Goal: Task Accomplishment & Management: Manage account settings

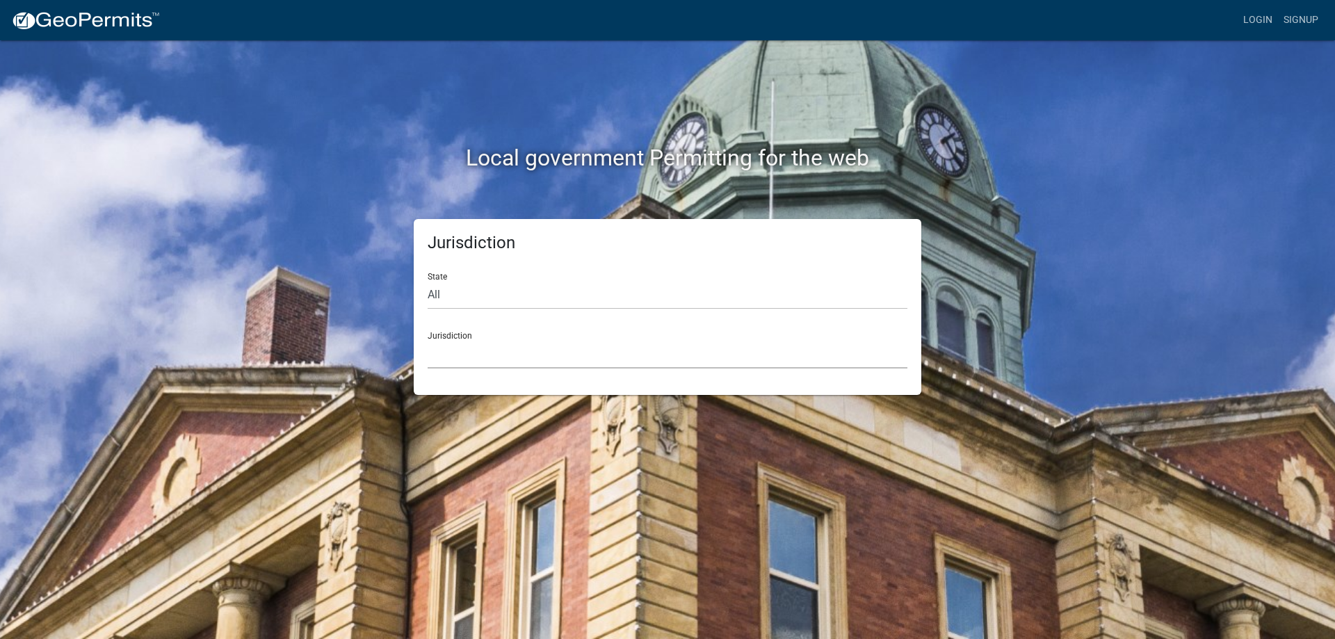
click at [499, 360] on select "[GEOGRAPHIC_DATA], [US_STATE] [GEOGRAPHIC_DATA], [US_STATE][PERSON_NAME][GEOGRA…" at bounding box center [668, 354] width 480 height 29
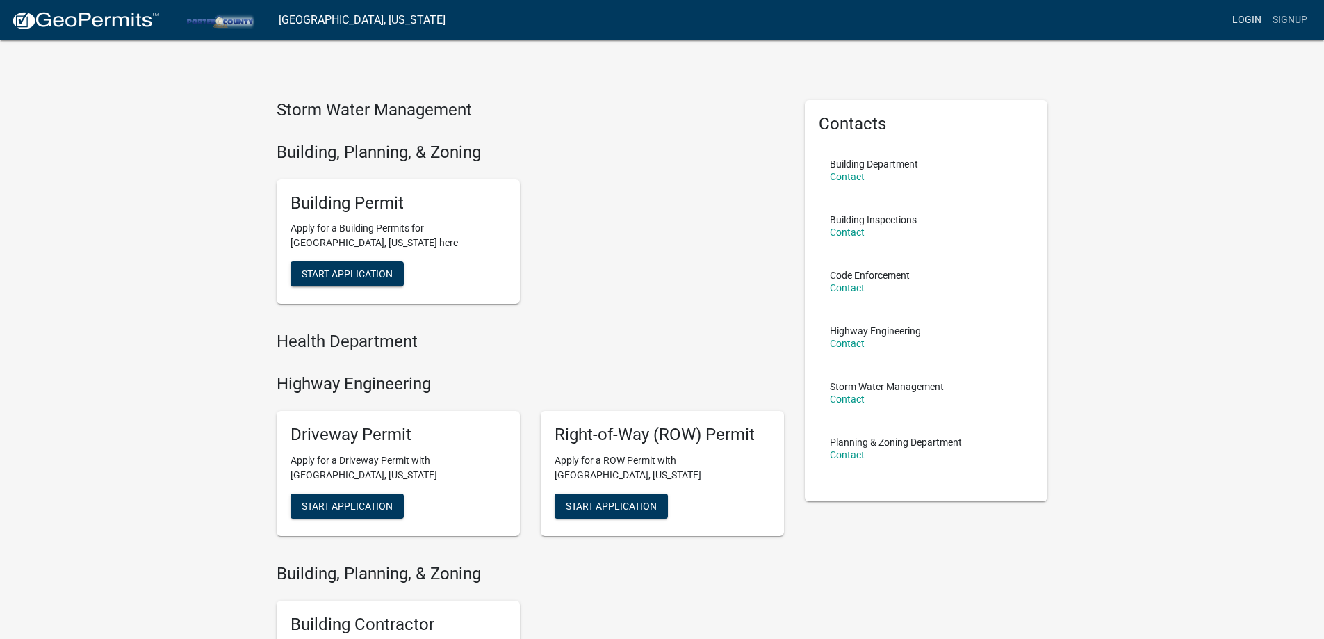
click at [1242, 21] on link "Login" at bounding box center [1247, 20] width 40 height 26
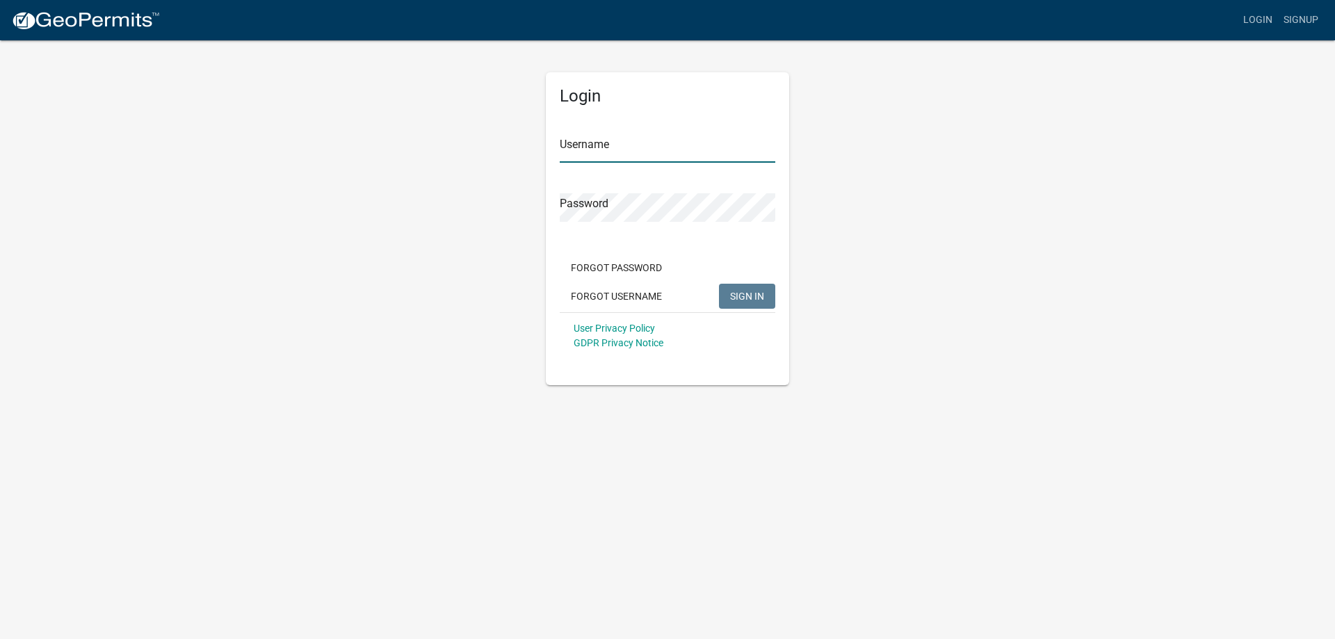
type input "ToddCHG"
click at [741, 293] on span "SIGN IN" at bounding box center [747, 295] width 34 height 11
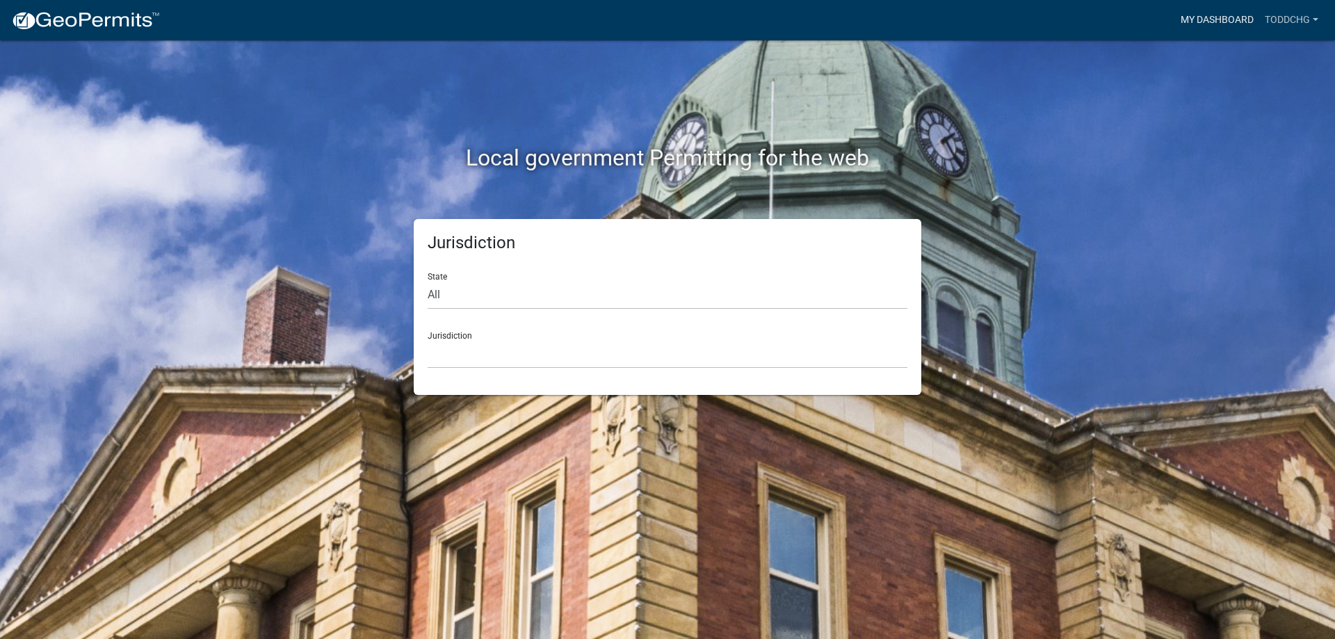
click at [1208, 24] on link "My Dashboard" at bounding box center [1217, 20] width 84 height 26
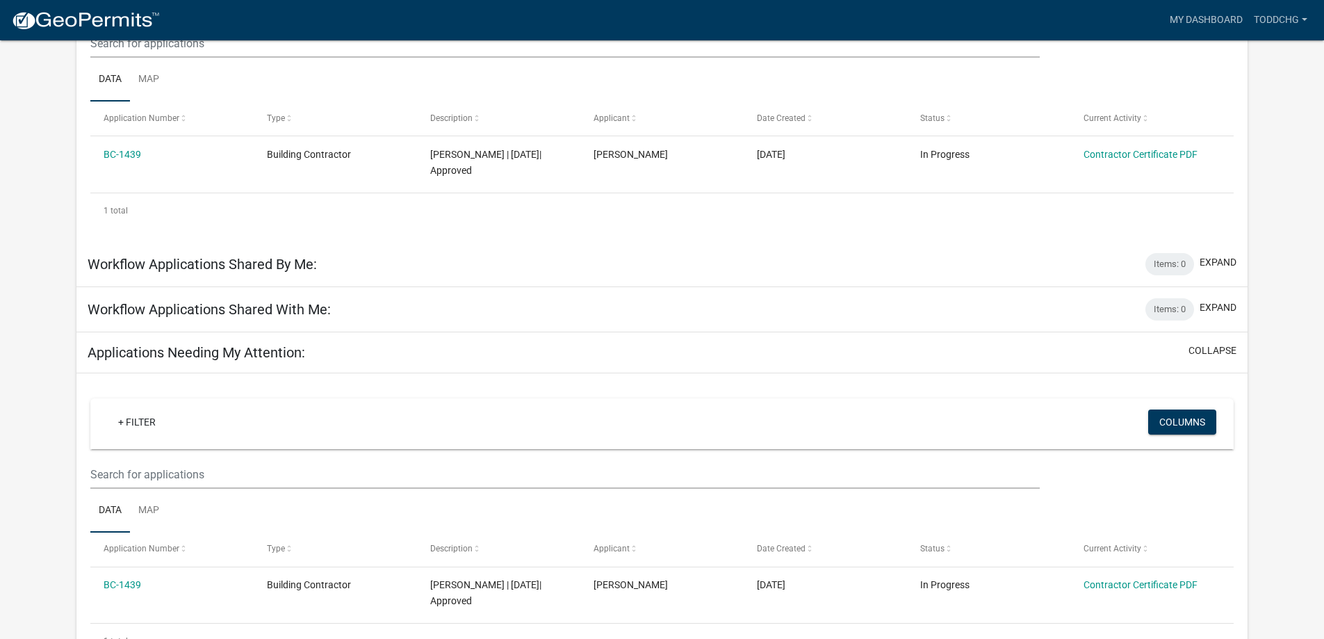
scroll to position [184, 0]
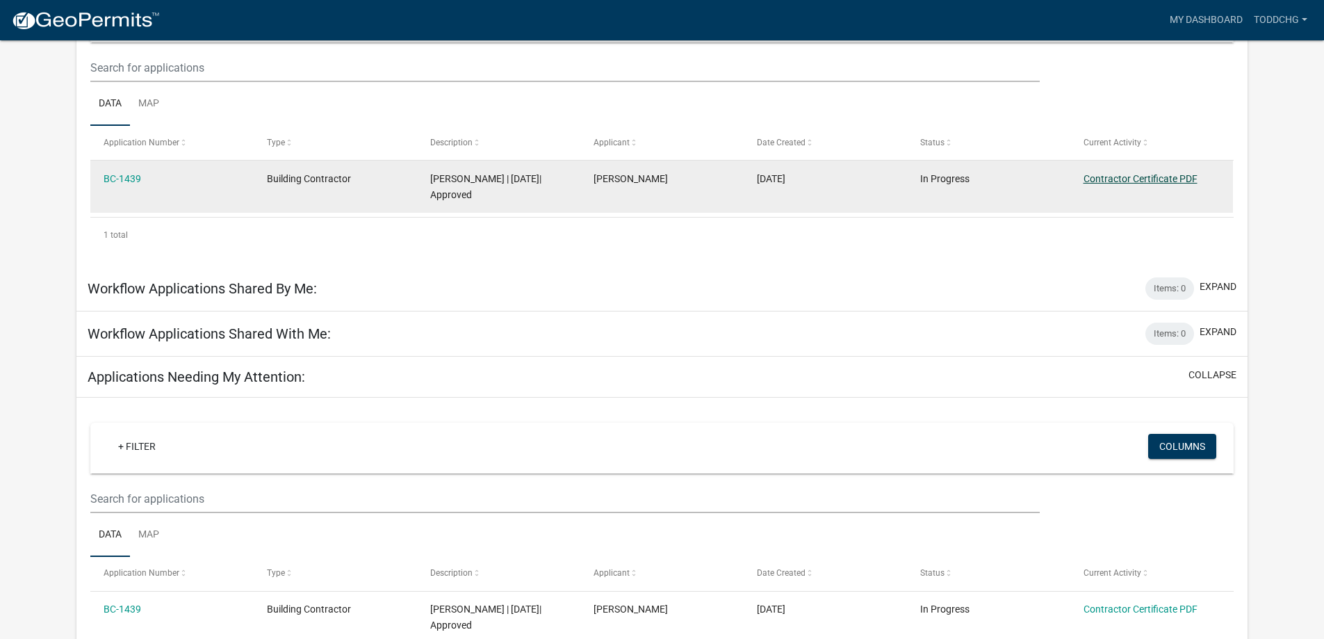
click at [1092, 175] on link "Contractor Certificate PDF" at bounding box center [1141, 178] width 114 height 11
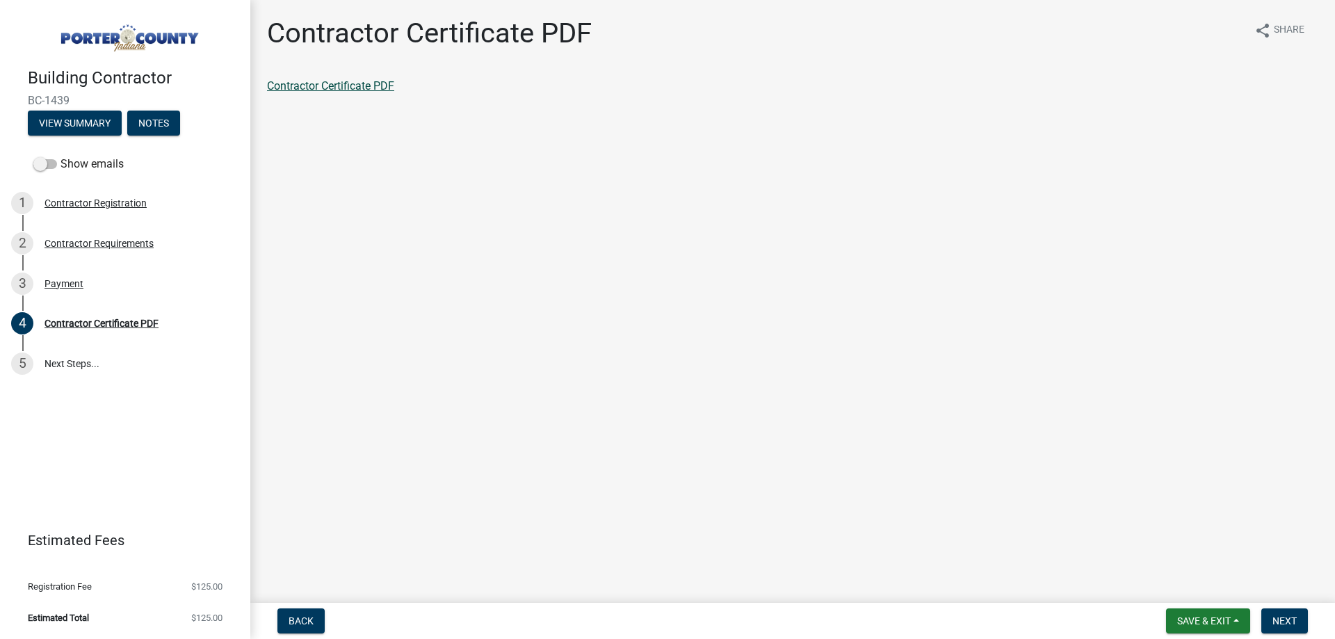
click at [321, 86] on link "Contractor Certificate PDF" at bounding box center [330, 85] width 127 height 13
click at [1195, 622] on span "Save & Exit" at bounding box center [1204, 620] width 54 height 11
click at [1186, 586] on button "Save & Exit" at bounding box center [1194, 584] width 111 height 33
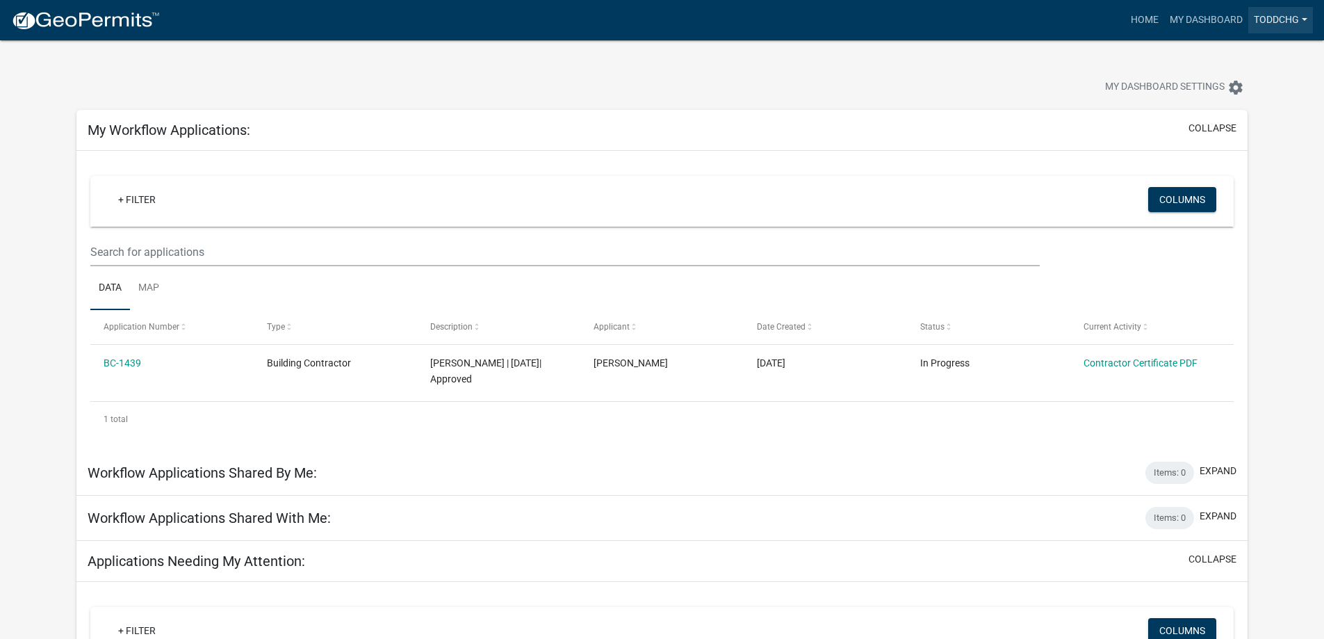
click at [1271, 17] on link "ToddCHG" at bounding box center [1280, 20] width 65 height 26
click at [1246, 83] on link "Contractor Profile" at bounding box center [1253, 90] width 119 height 33
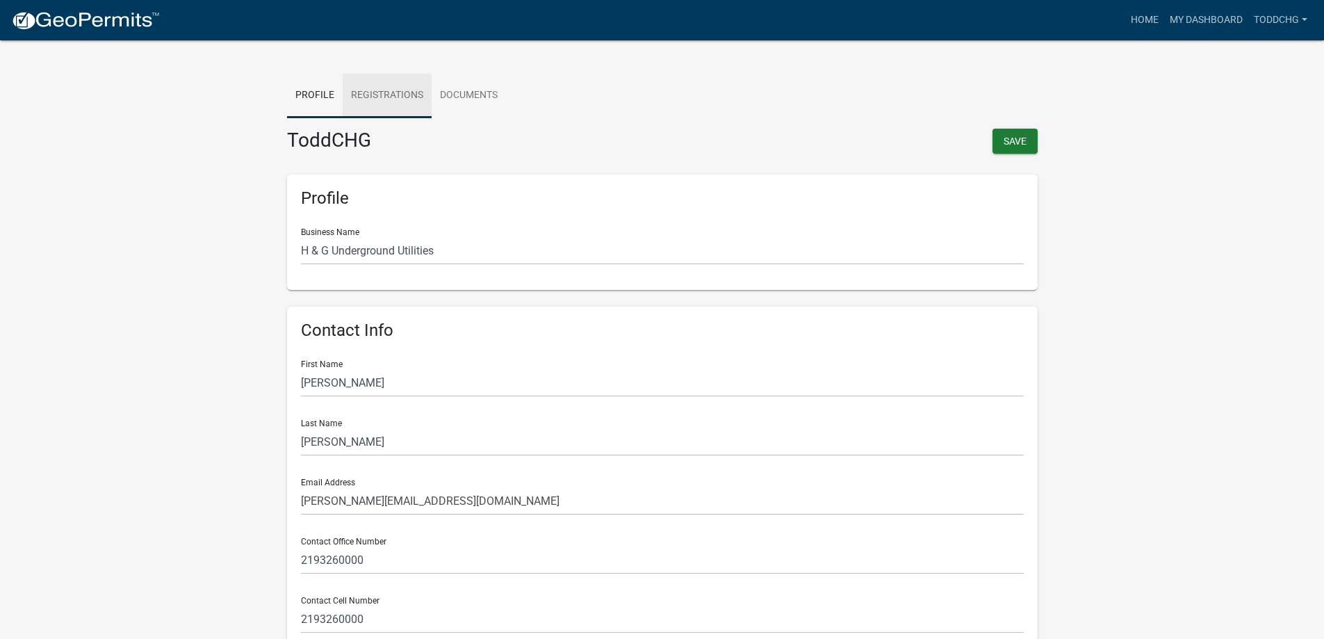
click at [407, 89] on link "Registrations" at bounding box center [387, 96] width 89 height 44
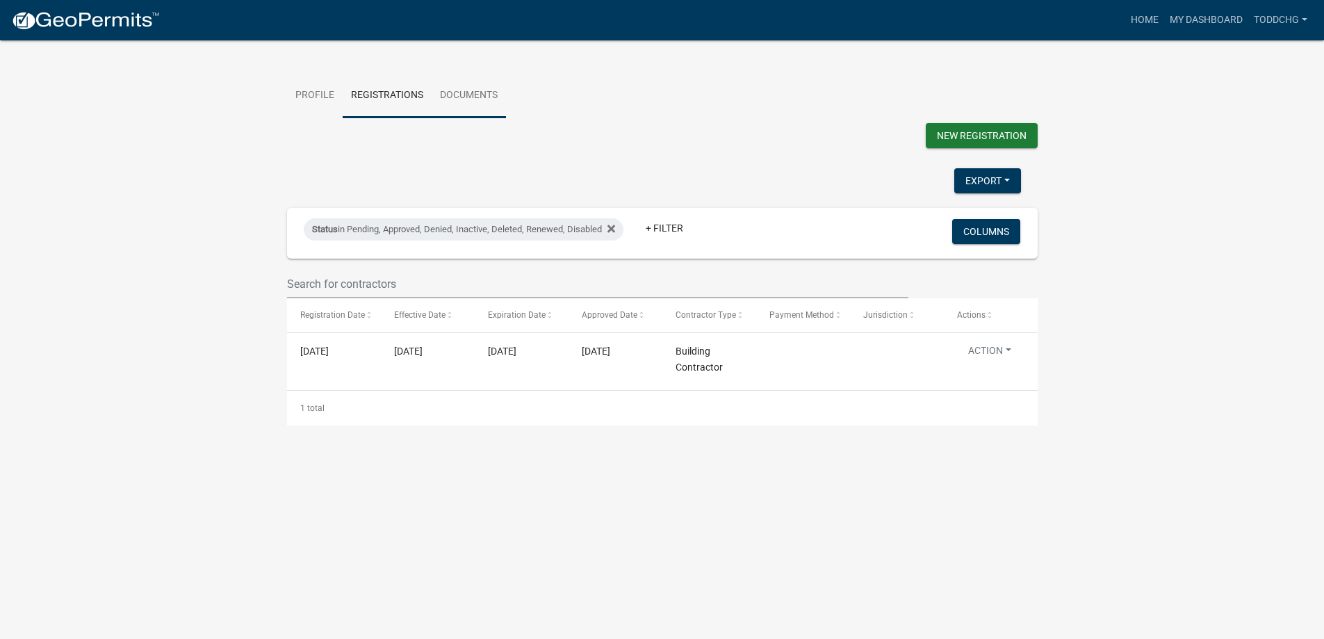
click at [469, 95] on link "Documents" at bounding box center [469, 96] width 74 height 44
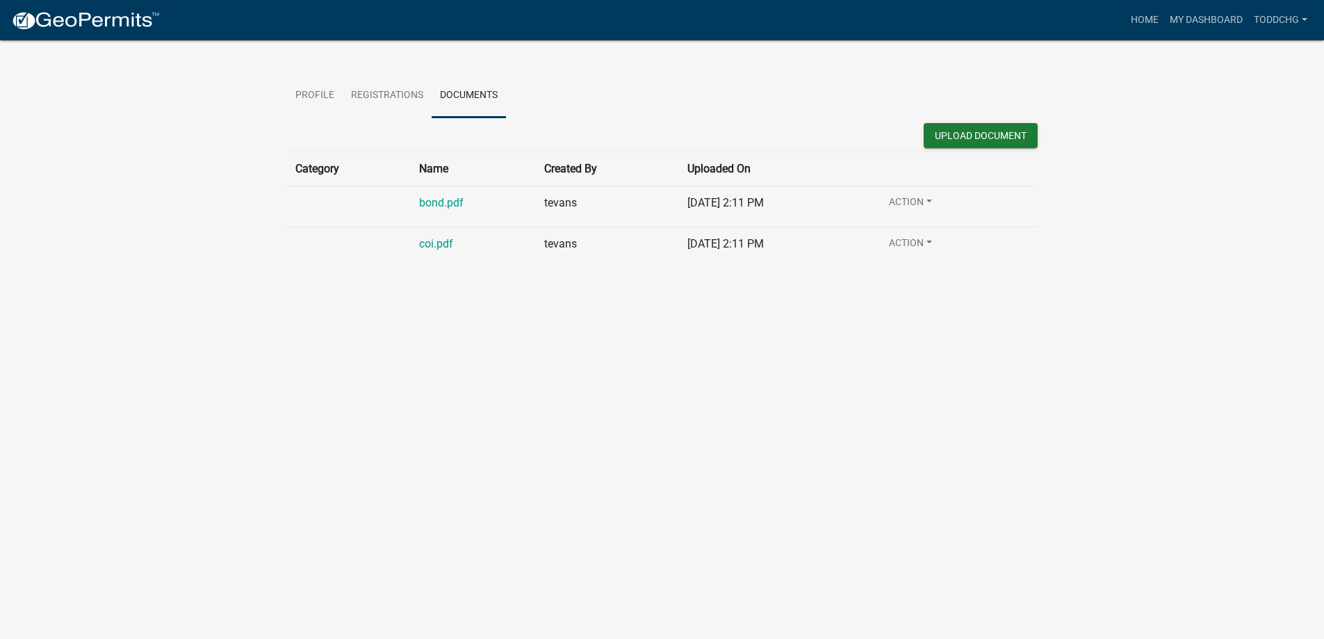
click at [915, 238] on button "Action" at bounding box center [910, 246] width 65 height 20
click at [961, 136] on button "Upload Document" at bounding box center [981, 135] width 114 height 25
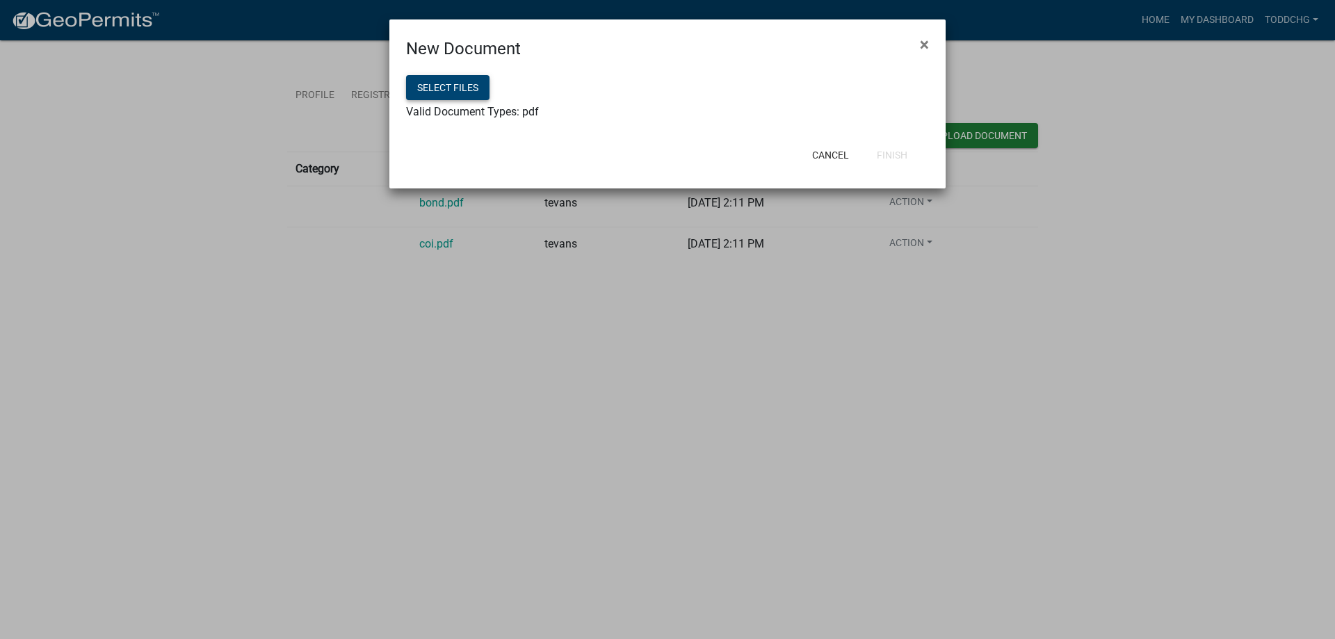
click at [473, 89] on button "Select files" at bounding box center [447, 87] width 83 height 25
click at [890, 154] on button "Finish" at bounding box center [891, 155] width 53 height 25
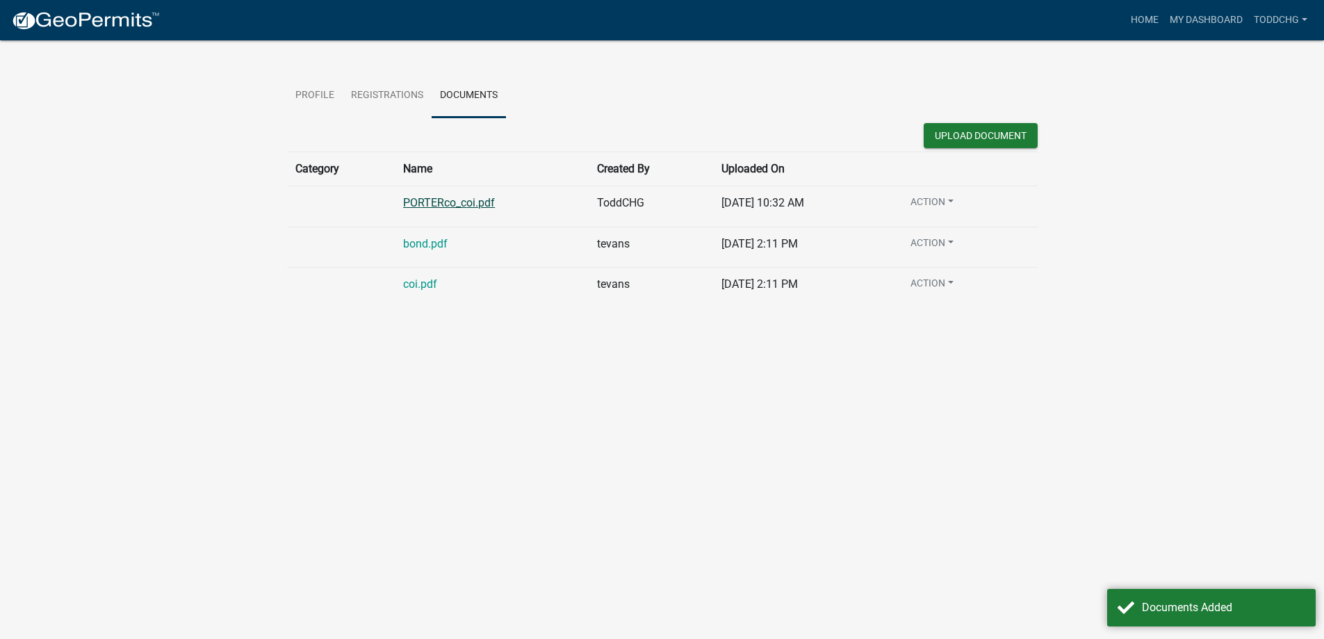
click at [434, 197] on link "PORTERco_coi.pdf" at bounding box center [449, 202] width 92 height 13
